Goal: Navigation & Orientation: Find specific page/section

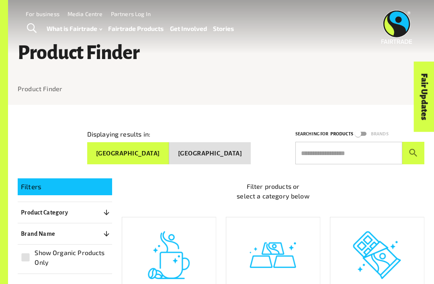
scroll to position [0, 0]
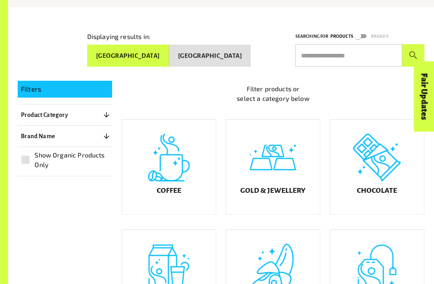
click at [388, 173] on div "Chocolate" at bounding box center [377, 167] width 94 height 94
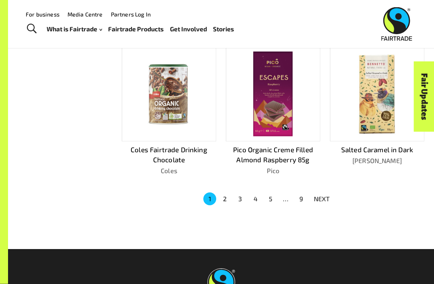
scroll to position [445, 0]
click at [223, 192] on button "2" at bounding box center [224, 198] width 13 height 13
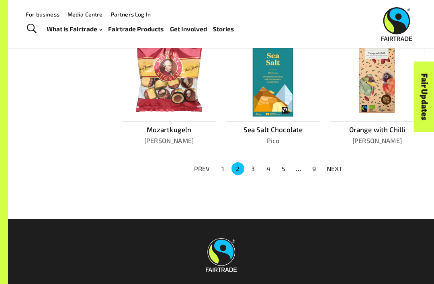
scroll to position [478, 0]
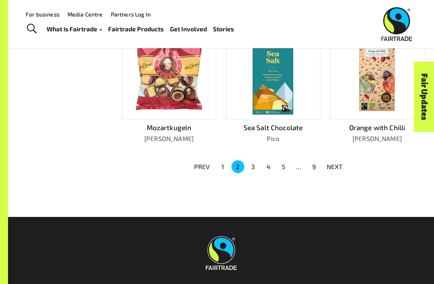
click at [253, 160] on button "3" at bounding box center [253, 166] width 13 height 13
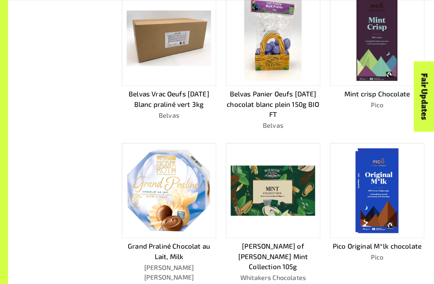
scroll to position [370, 0]
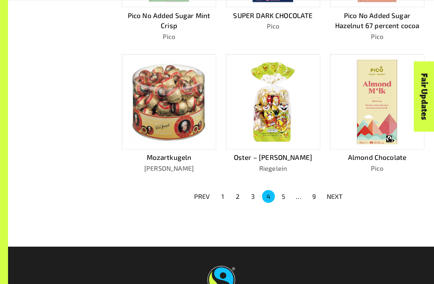
scroll to position [439, 0]
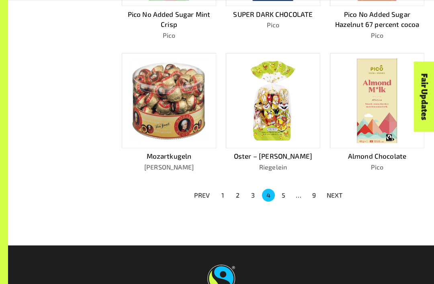
click at [284, 189] on button "5" at bounding box center [283, 195] width 13 height 13
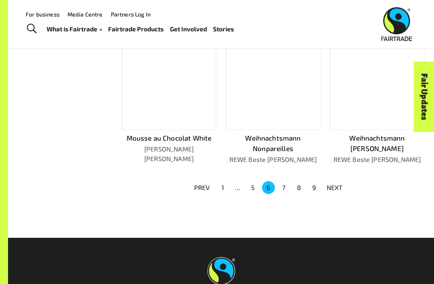
scroll to position [457, 0]
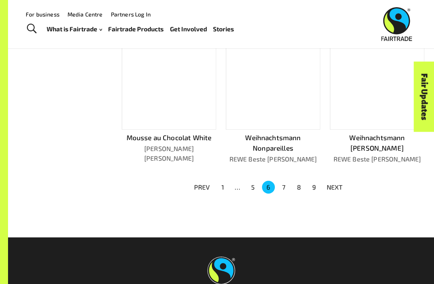
click at [334, 184] on p "NEXT" at bounding box center [335, 187] width 16 height 10
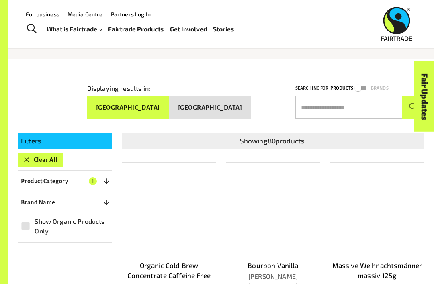
scroll to position [0, 0]
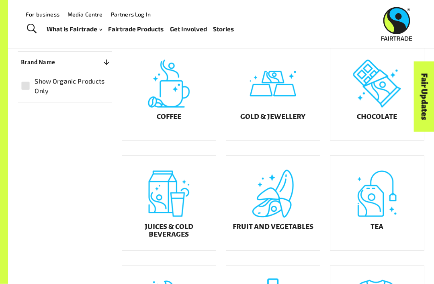
scroll to position [152, 0]
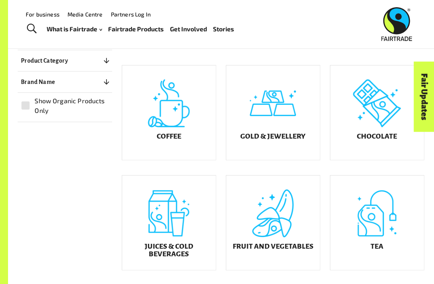
click at [298, 141] on h5 "Gold & Jewellery" at bounding box center [272, 137] width 65 height 8
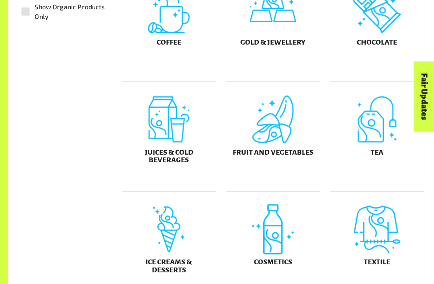
scroll to position [246, 0]
click at [384, 237] on div "Textile" at bounding box center [377, 239] width 94 height 94
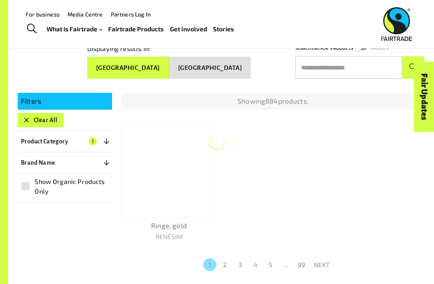
scroll to position [78, 0]
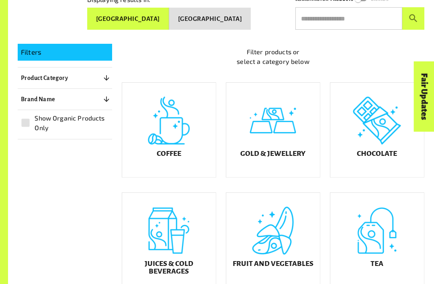
scroll to position [143, 0]
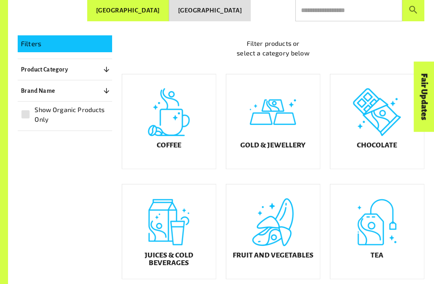
click at [397, 231] on div "Tea" at bounding box center [377, 231] width 94 height 94
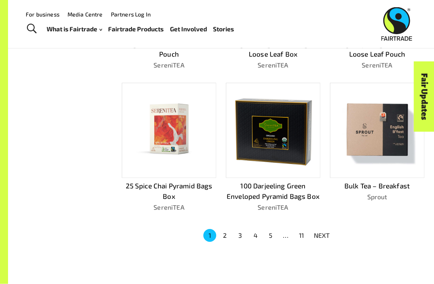
scroll to position [409, 0]
click at [305, 229] on button "11" at bounding box center [301, 235] width 13 height 13
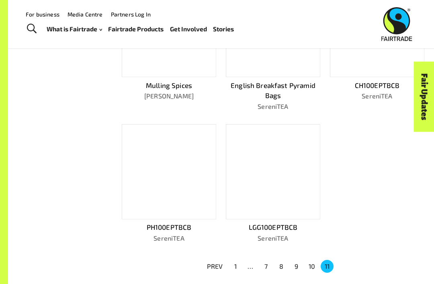
scroll to position [368, 0]
click at [307, 265] on button "10" at bounding box center [311, 266] width 13 height 13
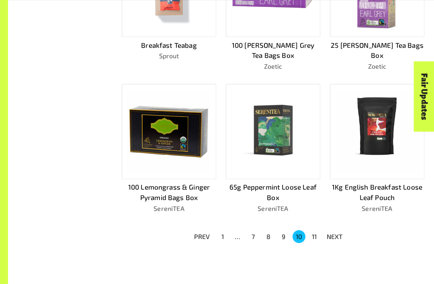
click at [286, 231] on button "9" at bounding box center [283, 237] width 13 height 13
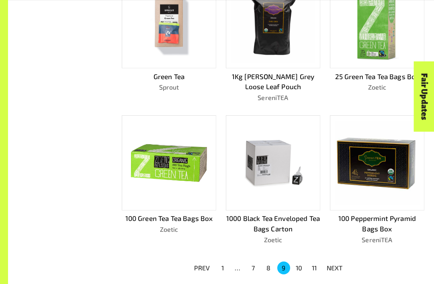
scroll to position [396, 0]
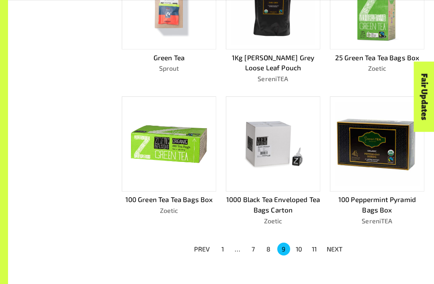
click at [267, 247] on button "8" at bounding box center [268, 249] width 13 height 13
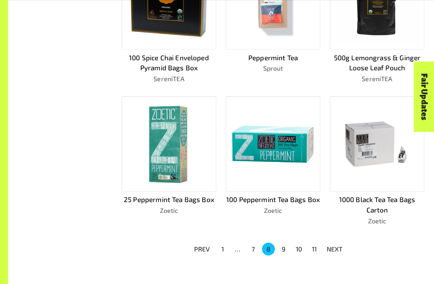
click at [254, 245] on button "7" at bounding box center [253, 249] width 13 height 13
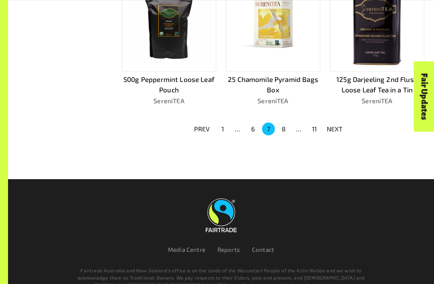
scroll to position [514, 0]
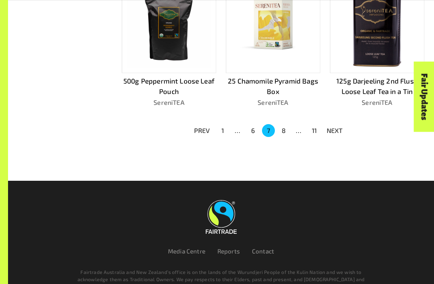
click at [248, 128] on button "6" at bounding box center [253, 130] width 13 height 13
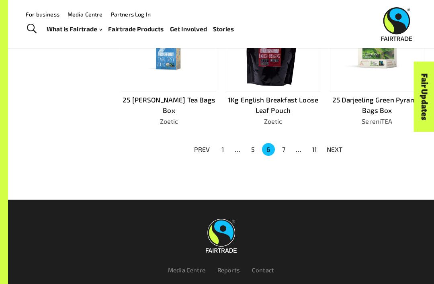
click at [252, 147] on button "5" at bounding box center [253, 149] width 13 height 13
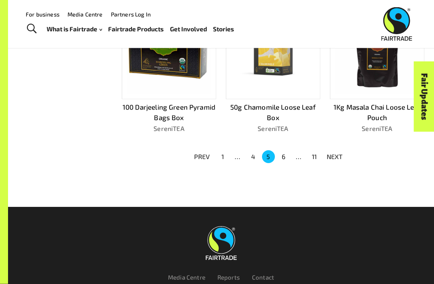
scroll to position [488, 0]
click at [250, 151] on button "4" at bounding box center [253, 156] width 13 height 13
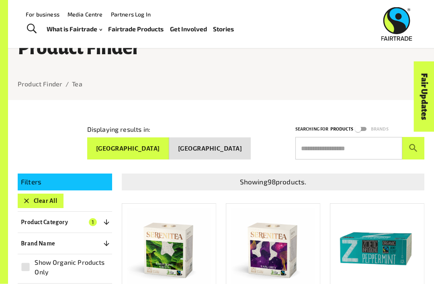
scroll to position [0, 0]
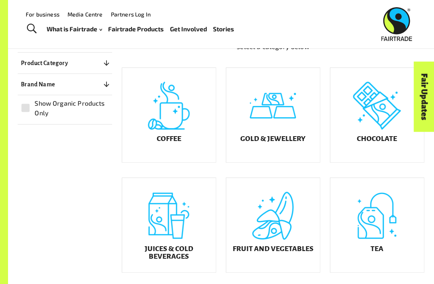
scroll to position [150, 0]
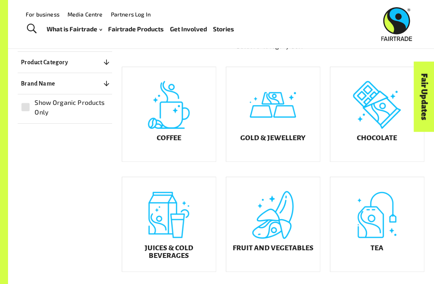
click at [155, 140] on div "Coffee" at bounding box center [169, 114] width 94 height 94
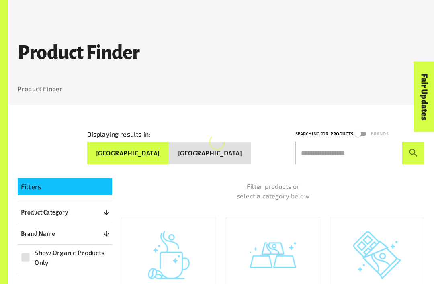
scroll to position [150, 0]
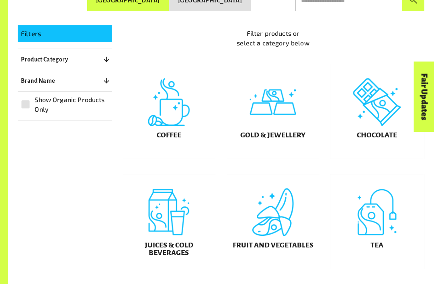
click at [189, 237] on div "Juices & Cold Beverages" at bounding box center [169, 221] width 94 height 94
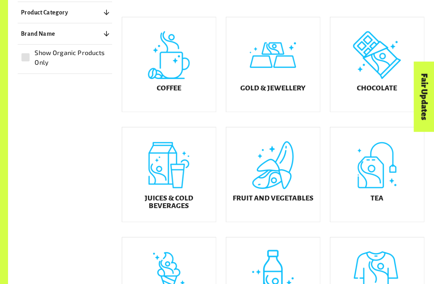
click at [149, 261] on div "Ice Creams & Desserts" at bounding box center [169, 284] width 94 height 94
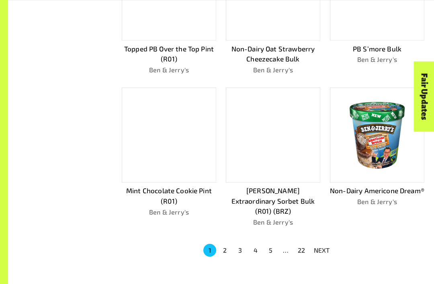
scroll to position [409, 0]
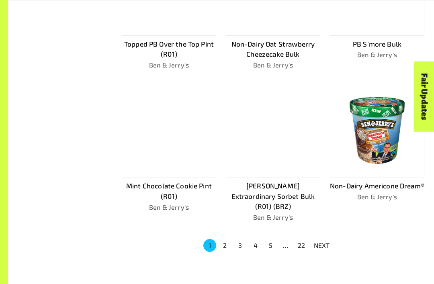
click at [225, 239] on button "2" at bounding box center [224, 245] width 13 height 13
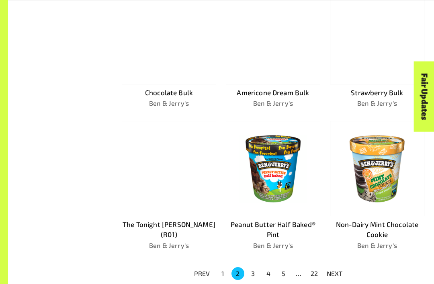
scroll to position [362, 0]
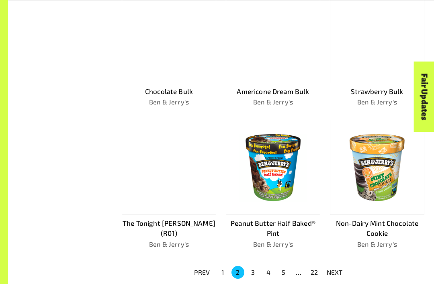
click at [315, 266] on button "22" at bounding box center [314, 272] width 13 height 13
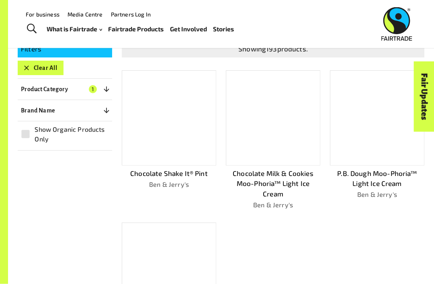
scroll to position [126, 0]
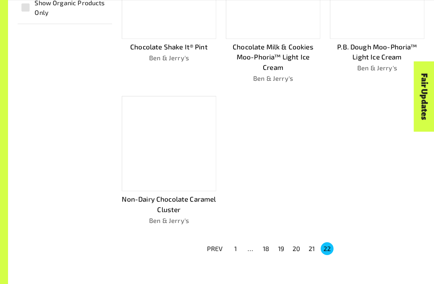
click at [281, 243] on button "19" at bounding box center [281, 249] width 13 height 13
